Goal: Use online tool/utility: Utilize a website feature to perform a specific function

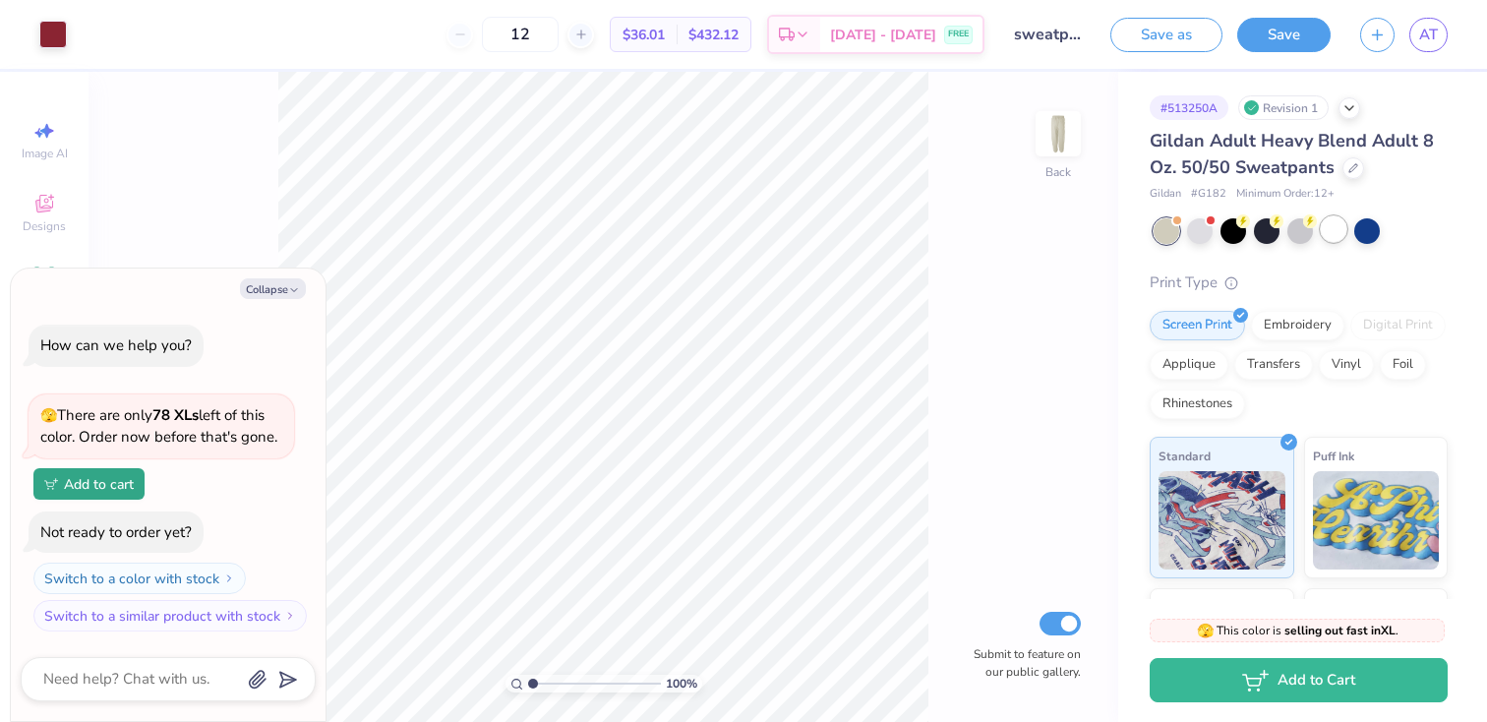
click at [1332, 233] on div at bounding box center [1333, 229] width 26 height 26
click at [1203, 233] on div at bounding box center [1200, 229] width 26 height 26
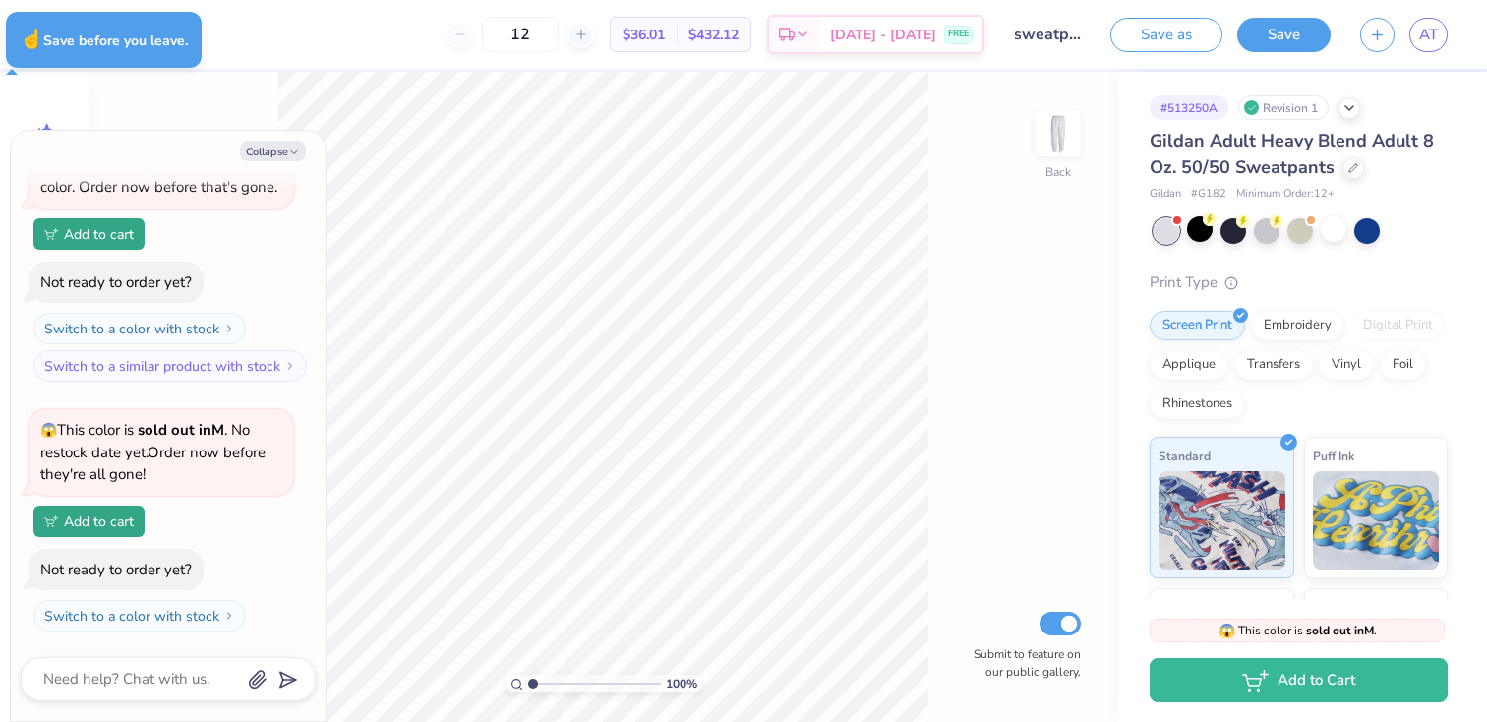
type textarea "x"
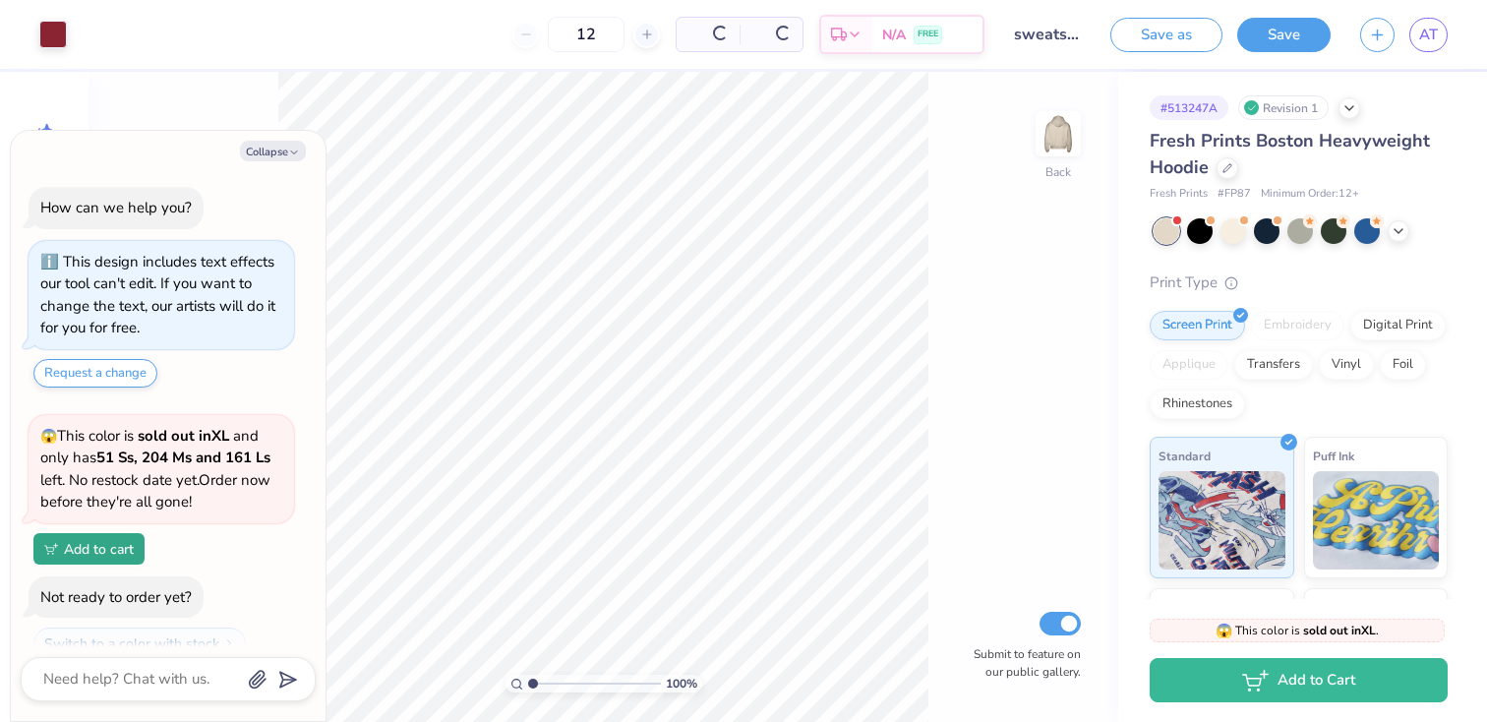
scroll to position [65, 0]
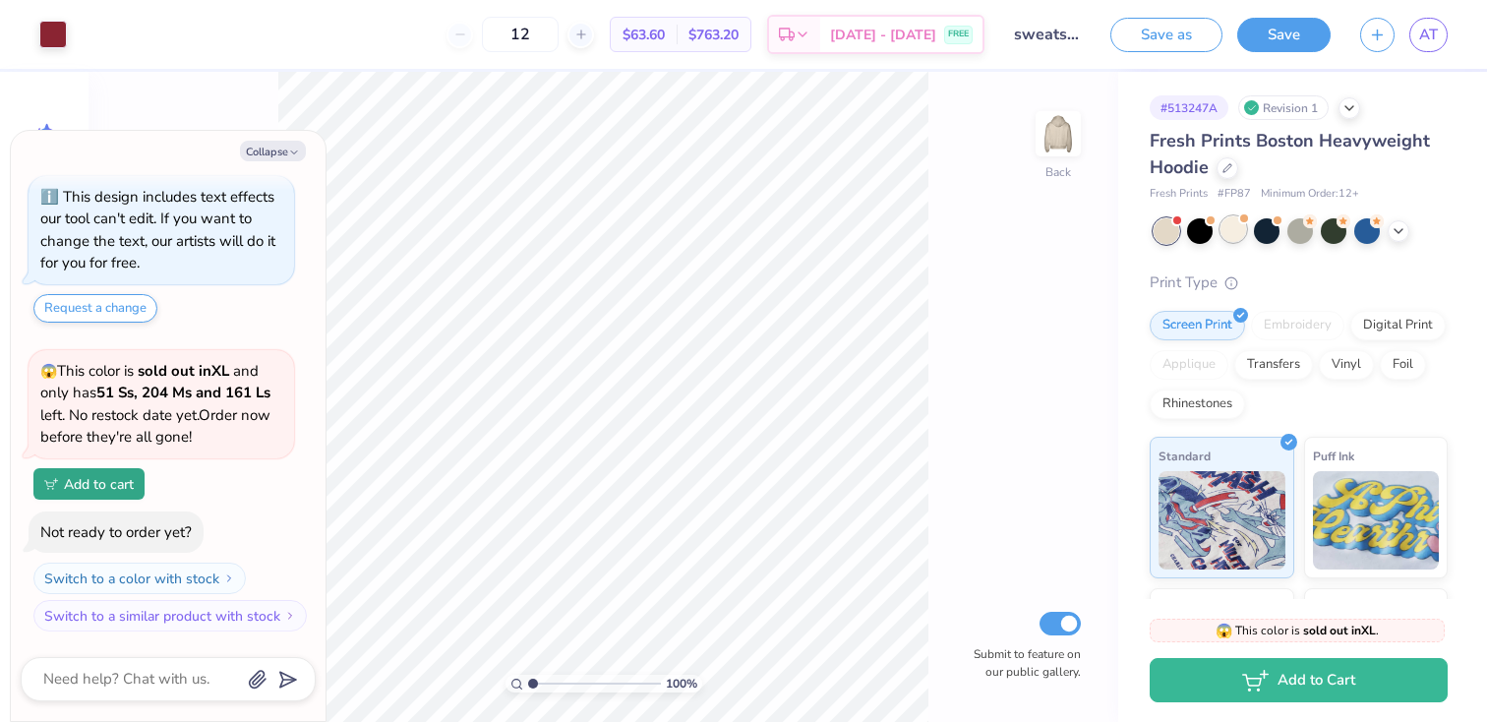
click at [1230, 239] on div at bounding box center [1233, 229] width 26 height 26
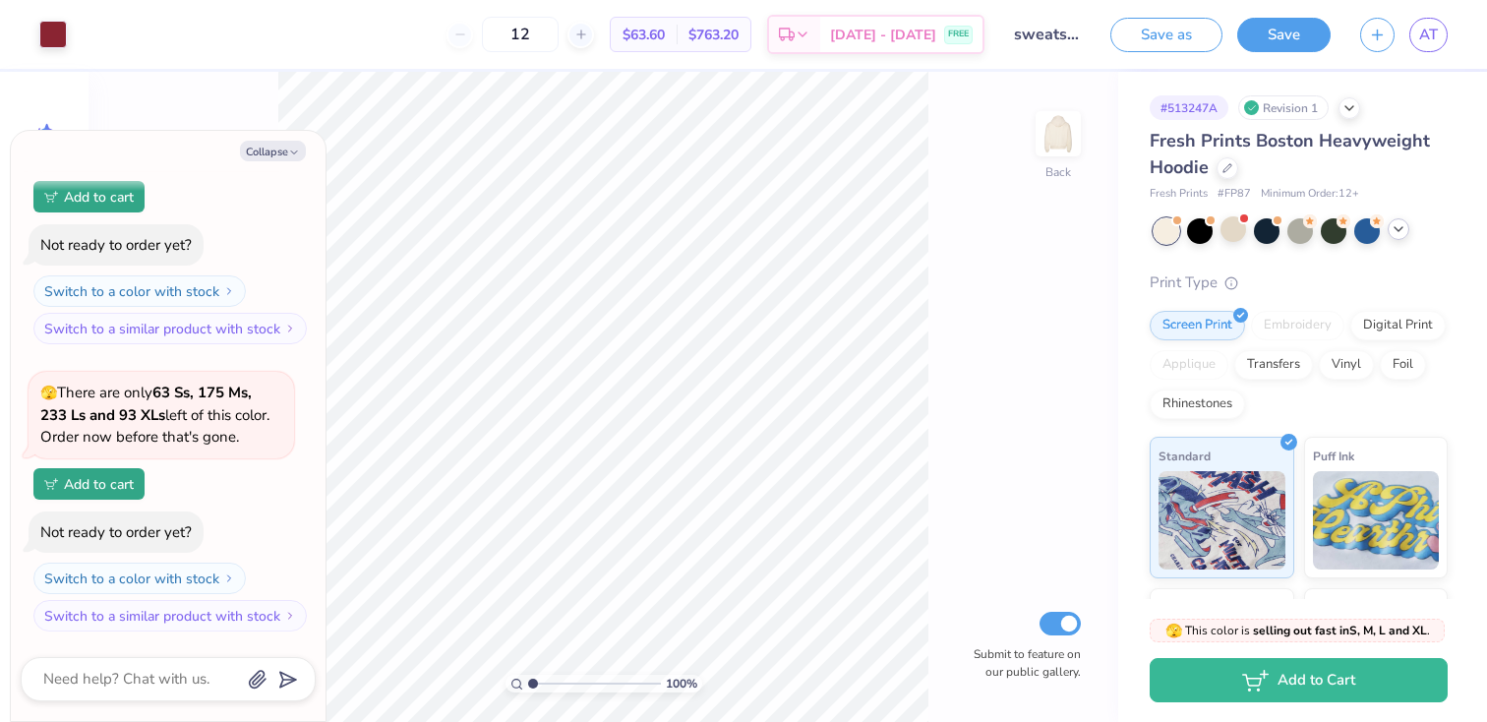
click at [1394, 232] on icon at bounding box center [1398, 229] width 16 height 16
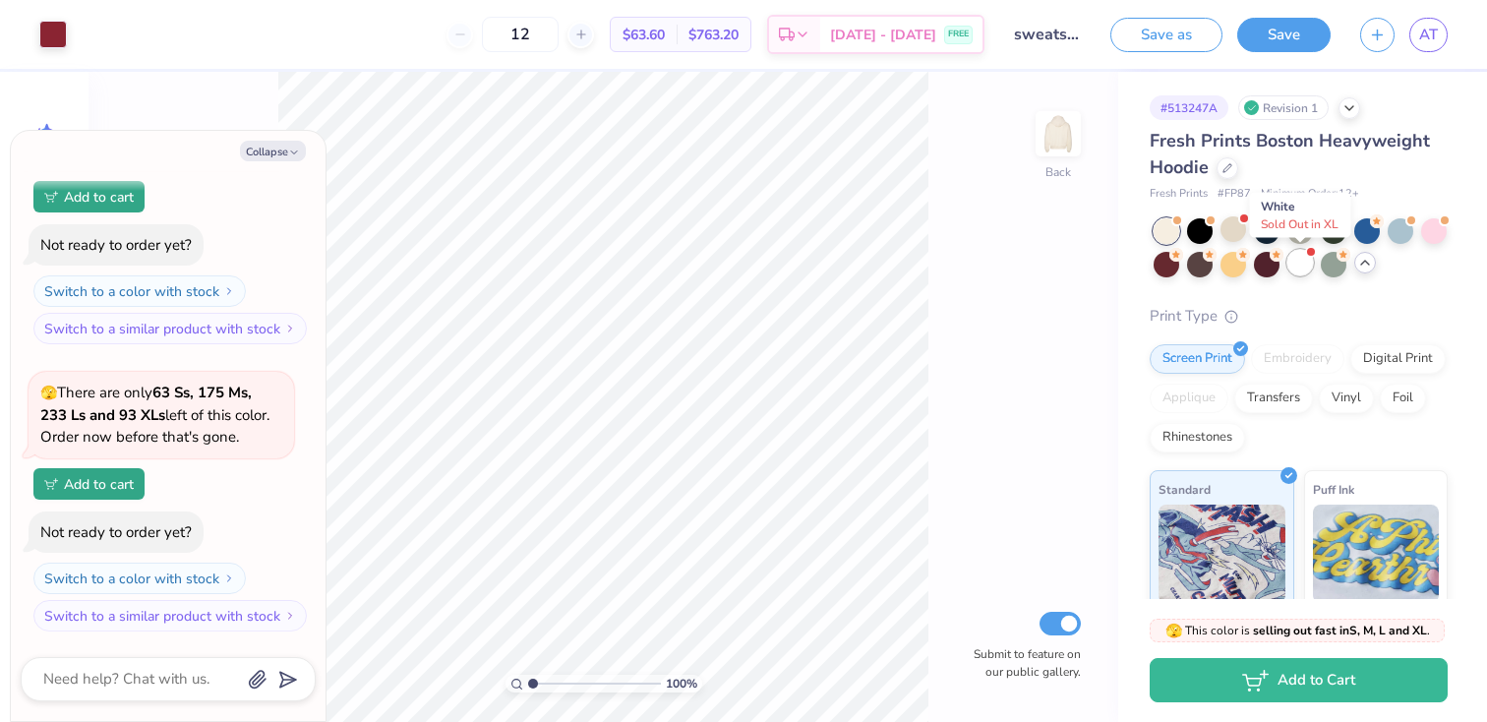
click at [1302, 262] on div at bounding box center [1300, 263] width 26 height 26
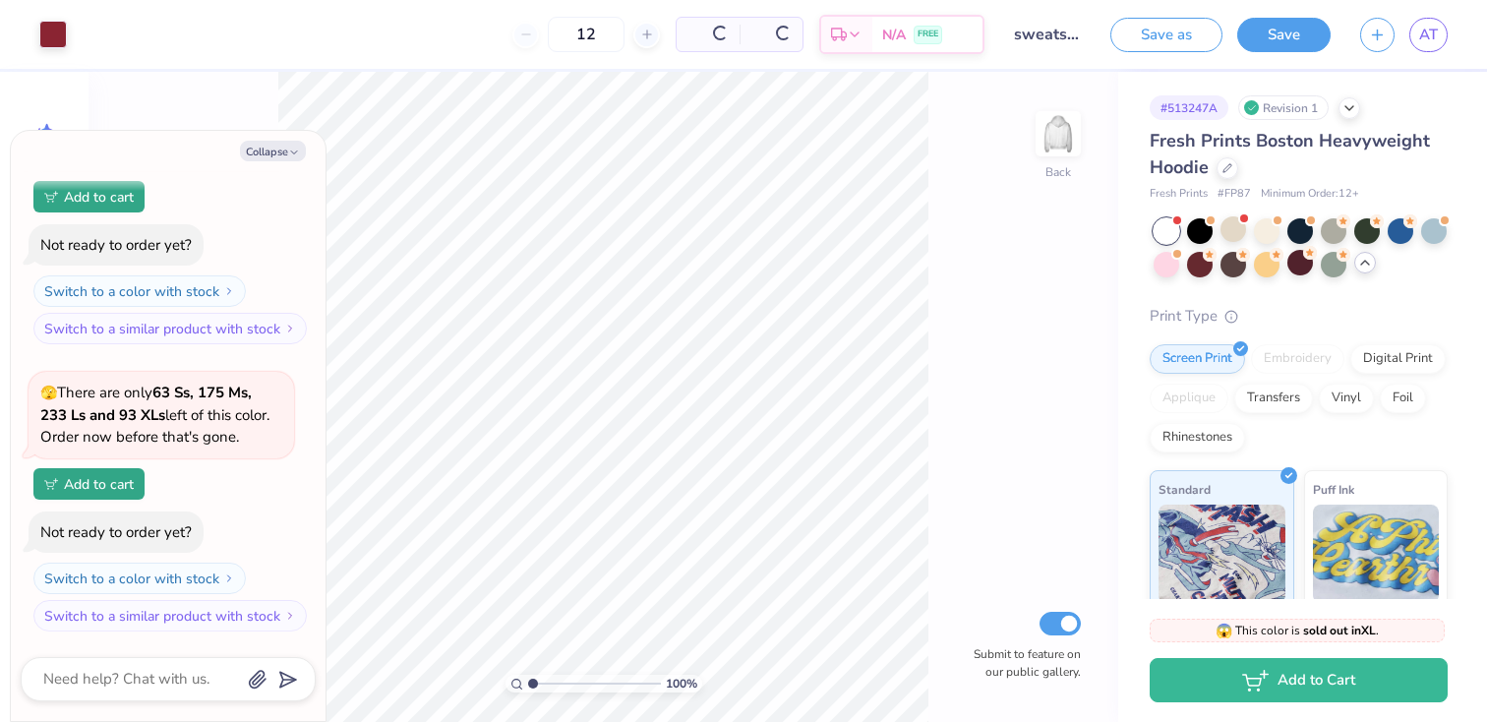
scroll to position [661, 0]
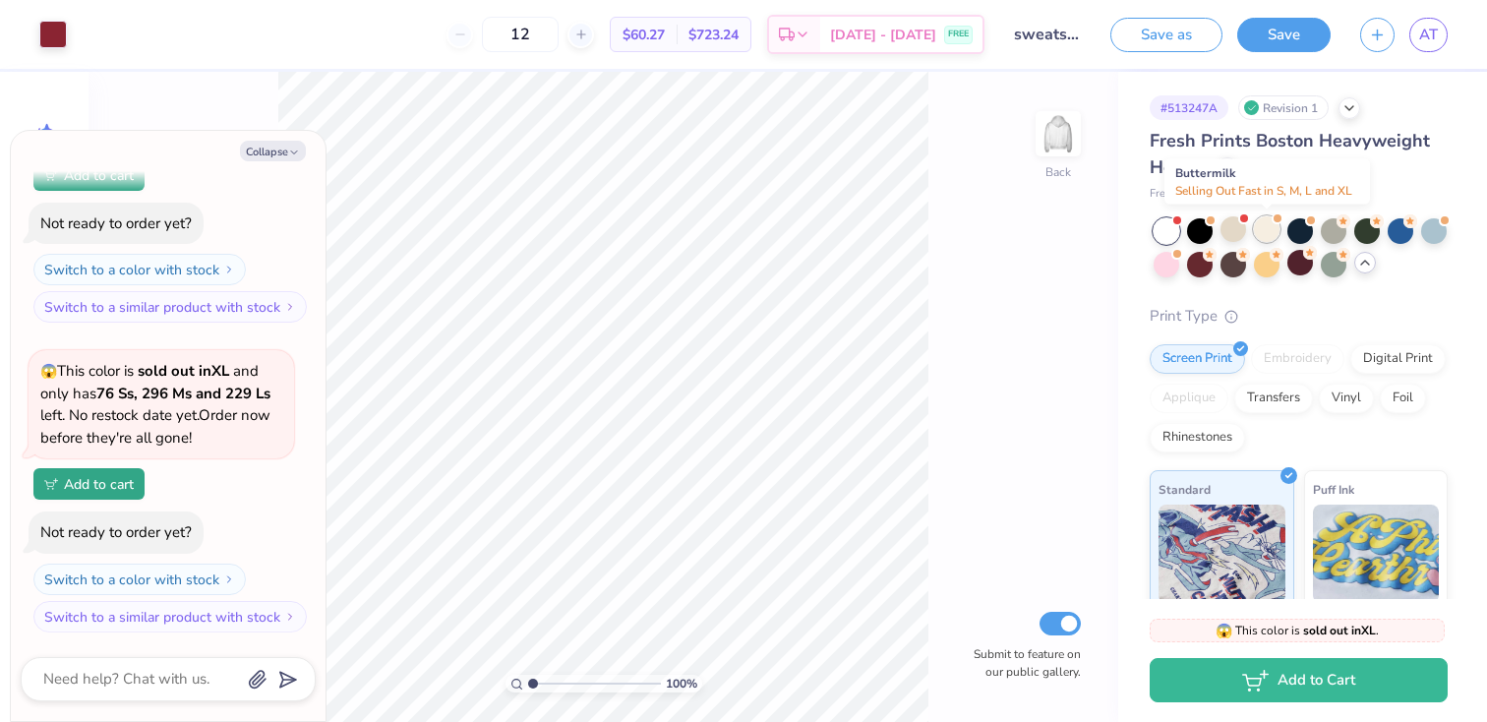
click at [1273, 233] on div at bounding box center [1267, 229] width 26 height 26
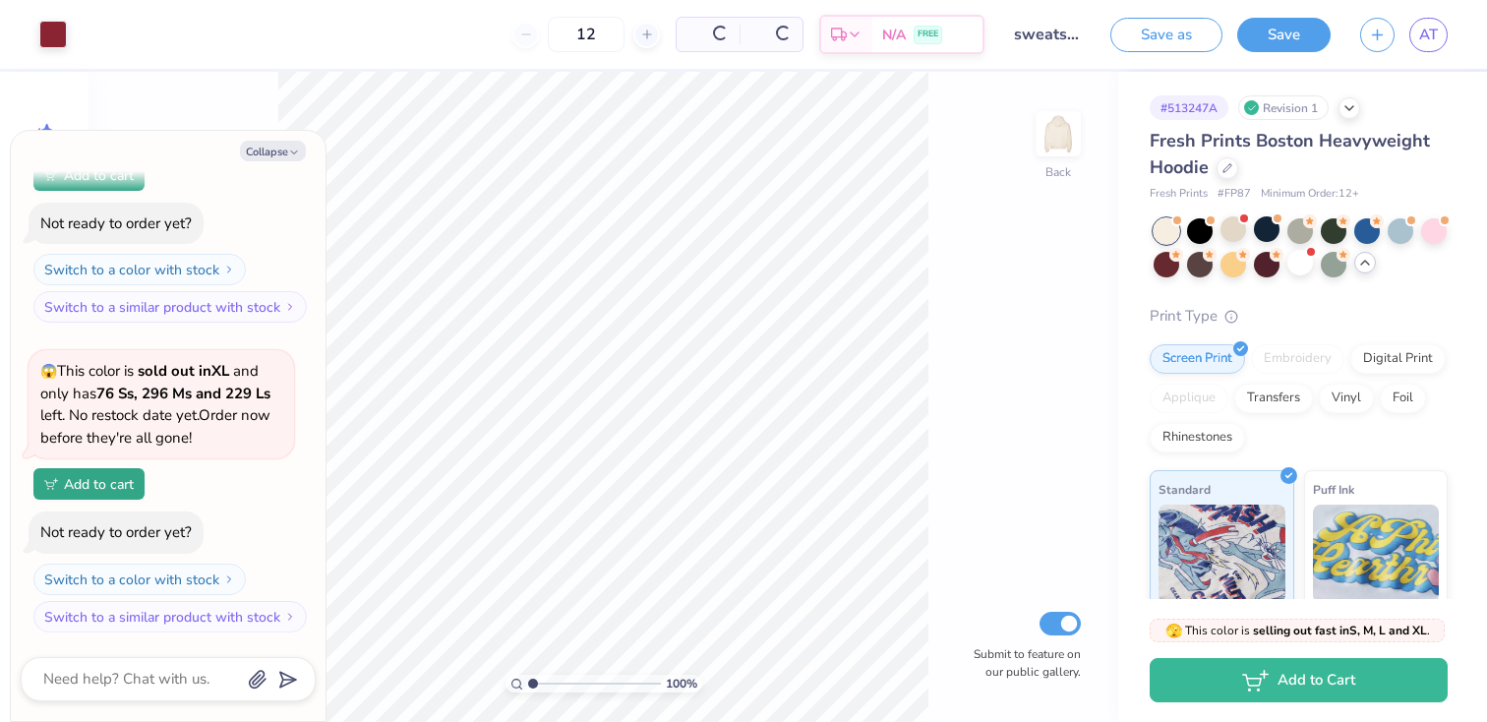
scroll to position [948, 0]
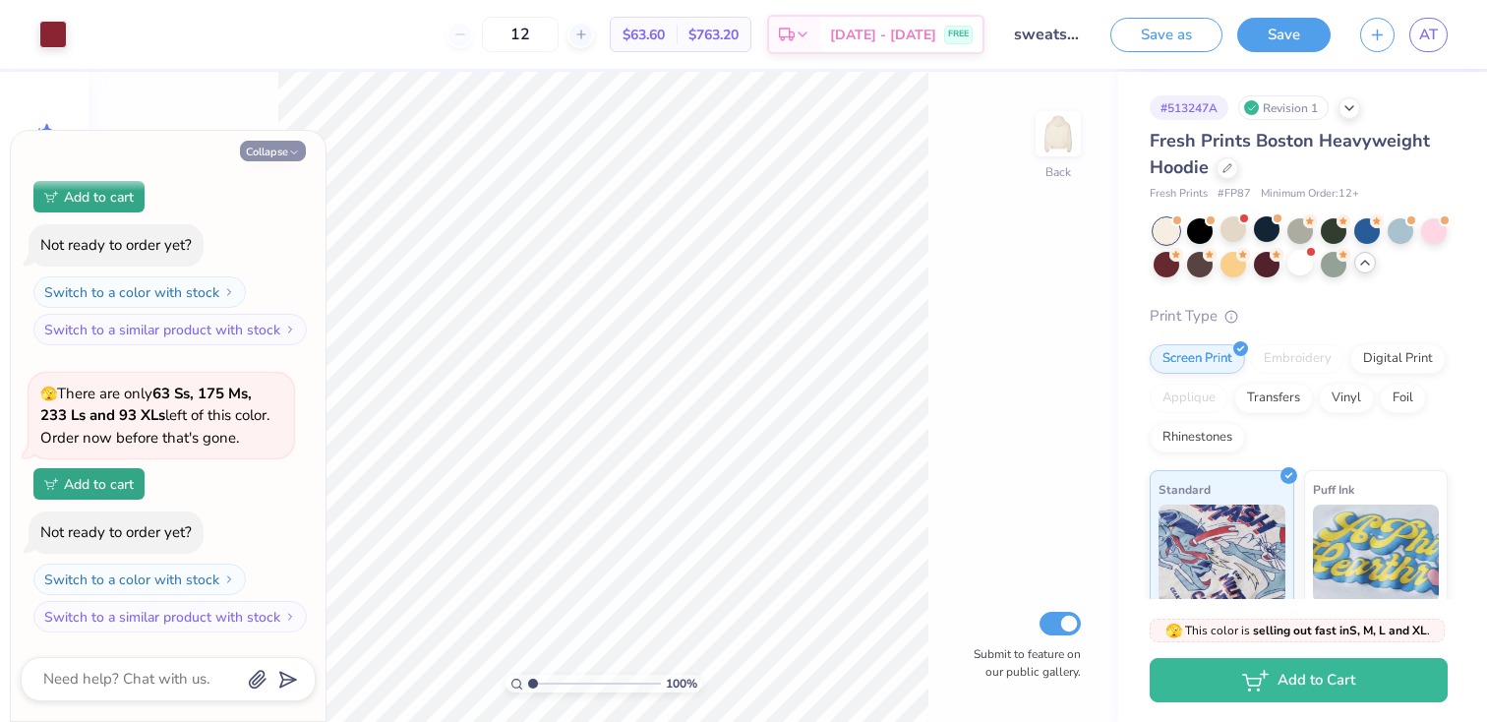
click at [274, 149] on button "Collapse" at bounding box center [273, 151] width 66 height 21
type textarea "x"
